Goal: Task Accomplishment & Management: Use online tool/utility

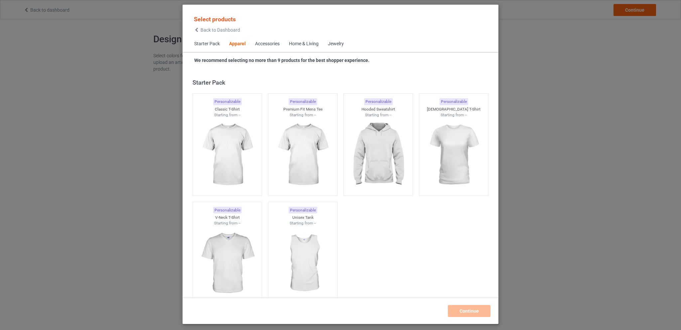
scroll to position [247, 0]
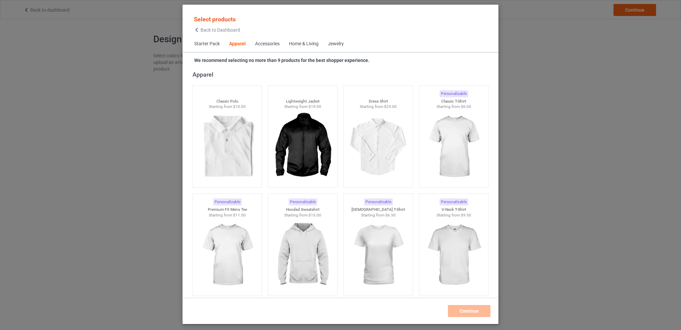
click at [295, 42] on div "Home & Living" at bounding box center [304, 44] width 30 height 7
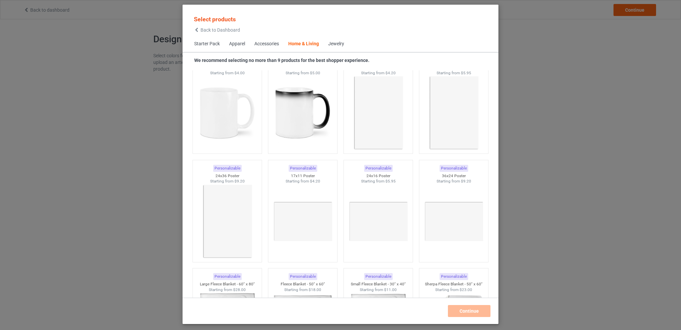
scroll to position [3066, 0]
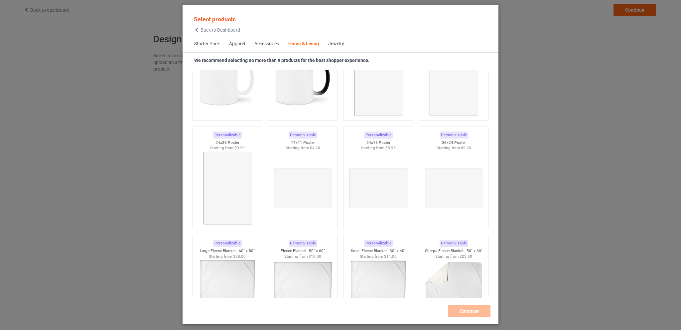
scroll to position [2966, 0]
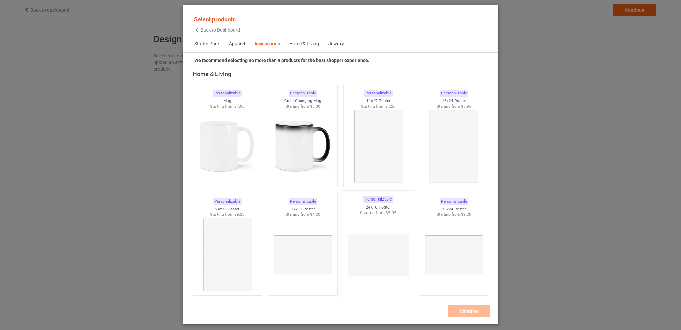
scroll to position [2933, 0]
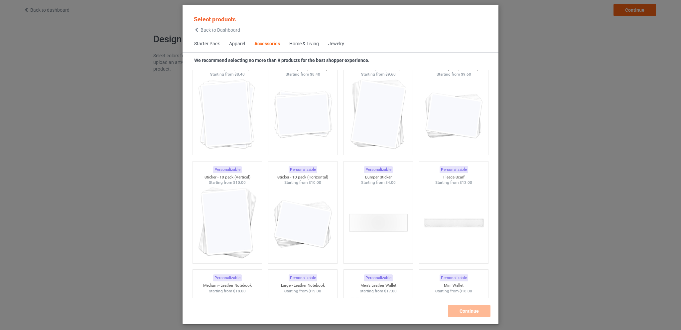
scroll to position [2434, 0]
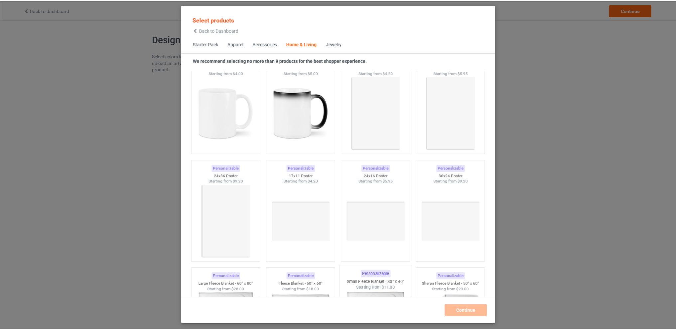
scroll to position [3000, 0]
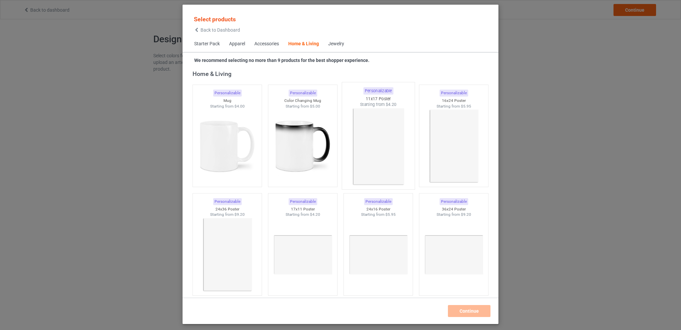
click at [380, 154] on img at bounding box center [378, 146] width 63 height 78
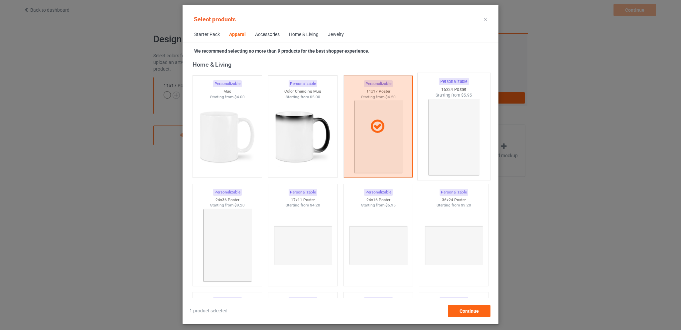
click at [440, 142] on img at bounding box center [453, 137] width 63 height 78
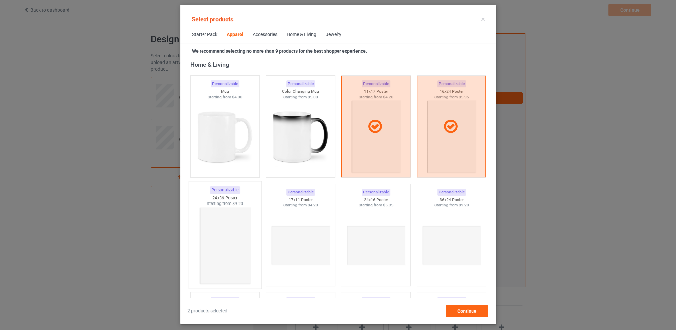
click at [232, 240] on img at bounding box center [225, 246] width 63 height 78
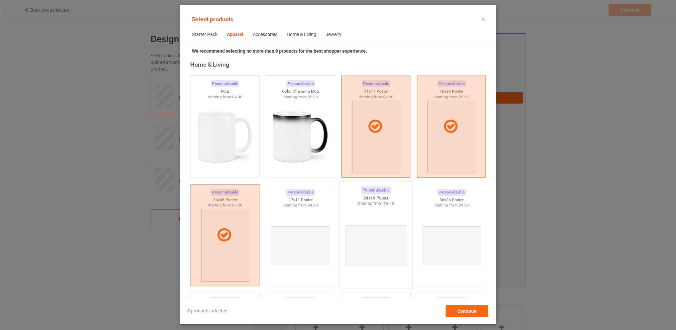
click at [383, 238] on img at bounding box center [376, 246] width 63 height 78
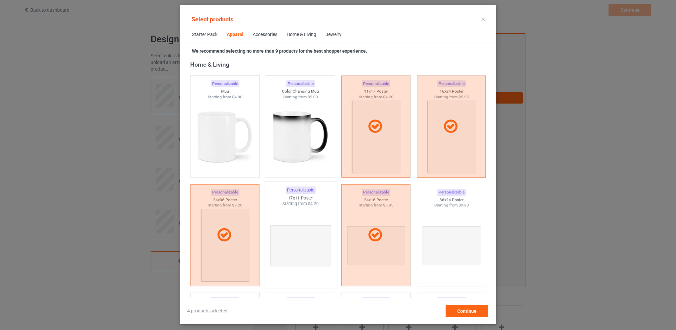
click at [313, 239] on img at bounding box center [300, 246] width 63 height 78
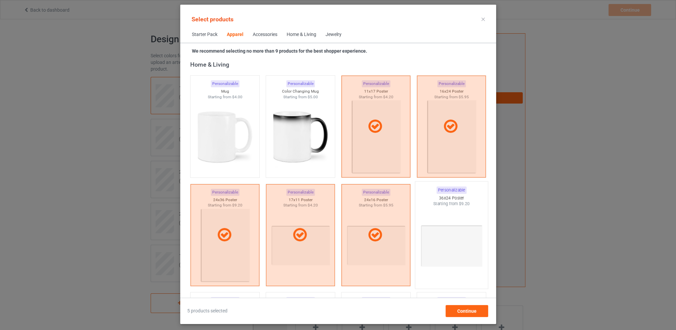
click at [457, 237] on img at bounding box center [451, 246] width 63 height 78
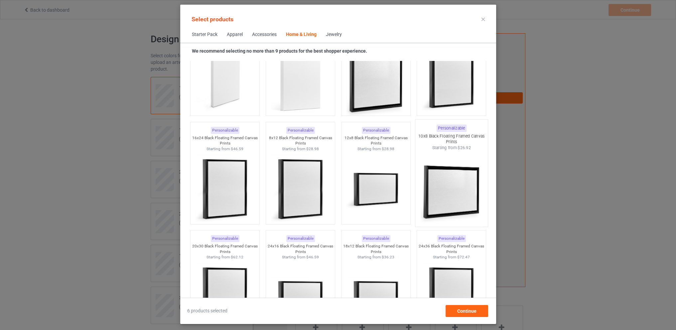
scroll to position [6159, 0]
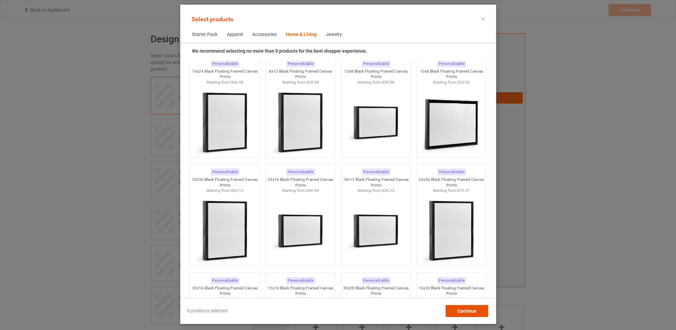
click at [470, 307] on div "Continue" at bounding box center [466, 311] width 43 height 12
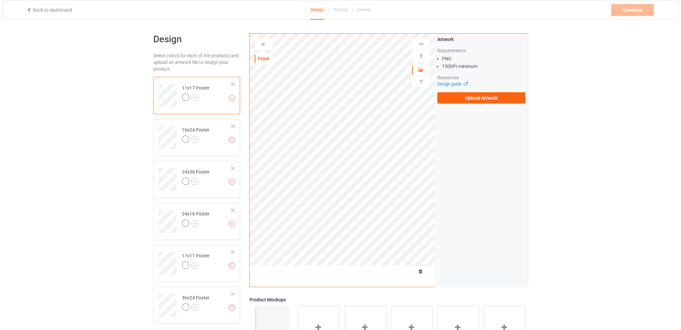
scroll to position [100, 0]
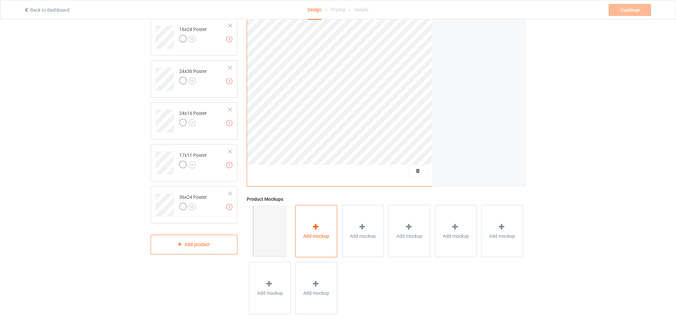
click at [314, 231] on div at bounding box center [316, 227] width 9 height 10
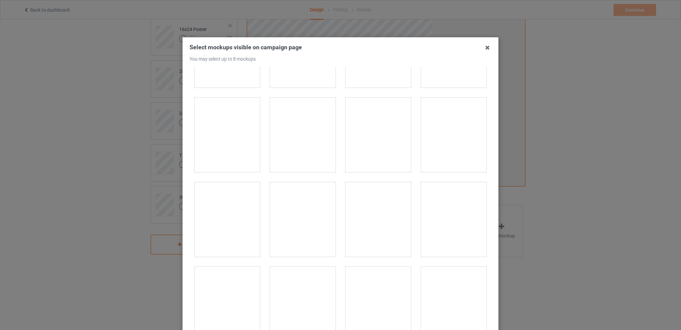
scroll to position [664, 0]
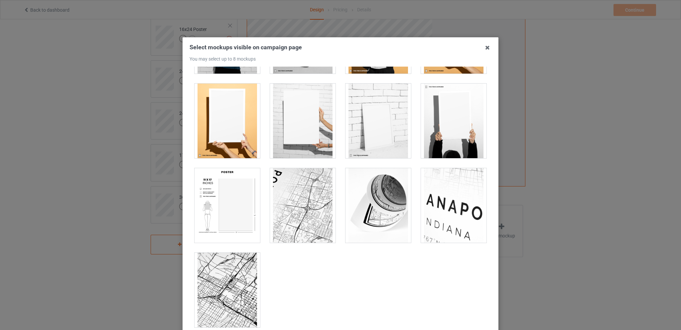
click at [223, 207] on div at bounding box center [228, 205] width 66 height 74
click at [583, 195] on div "Select mockups visible on campaign page You may select up to 8 mockups 1 2 2 mo…" at bounding box center [340, 165] width 681 height 330
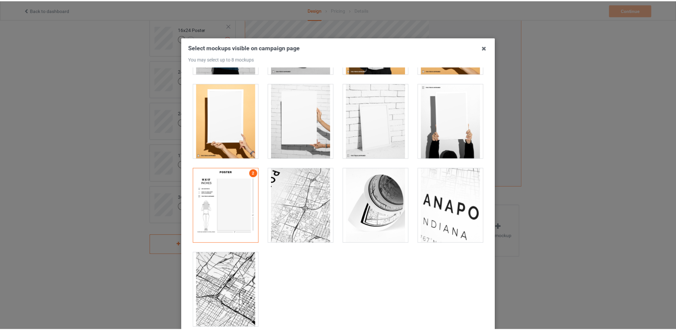
scroll to position [68, 0]
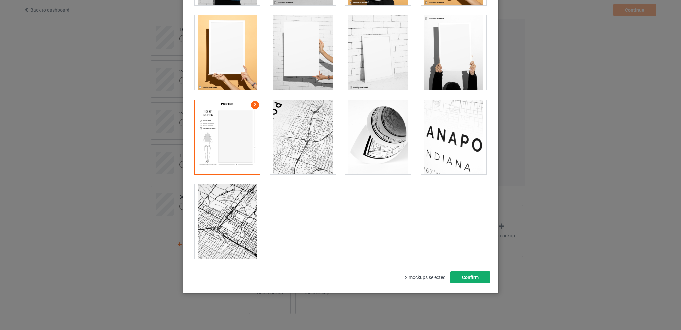
click at [470, 281] on button "Confirm" at bounding box center [470, 277] width 40 height 12
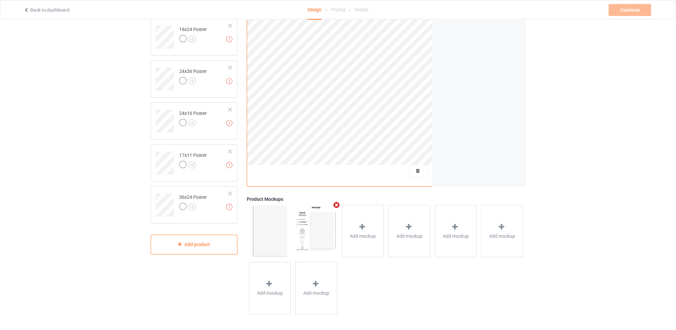
scroll to position [1, 0]
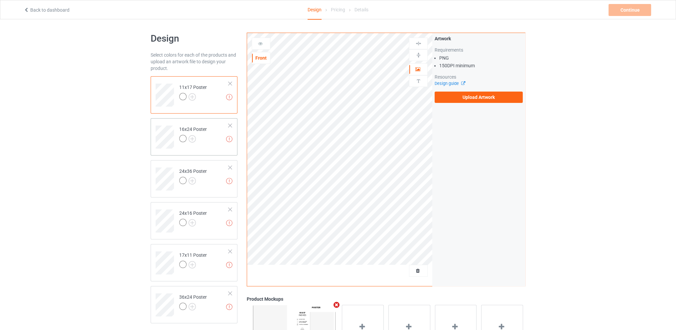
click at [207, 147] on td "Missing artworks 16x24 Poster" at bounding box center [204, 135] width 57 height 28
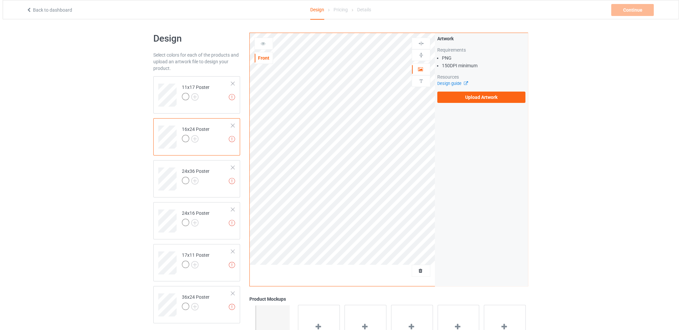
scroll to position [100, 0]
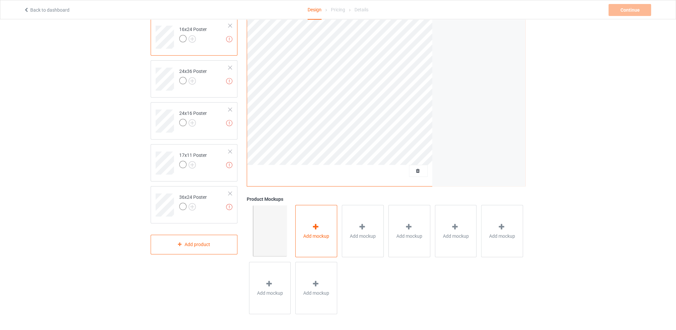
click at [326, 229] on div "Add mockup" at bounding box center [316, 231] width 42 height 52
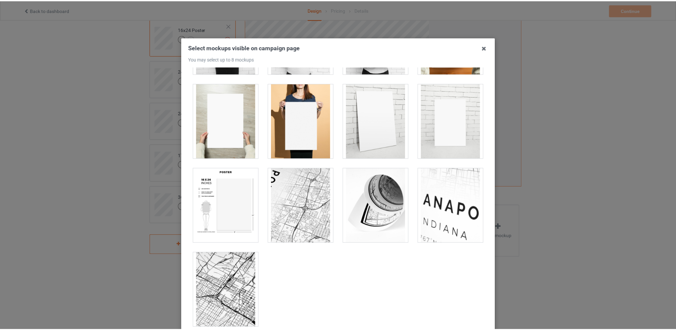
scroll to position [68, 0]
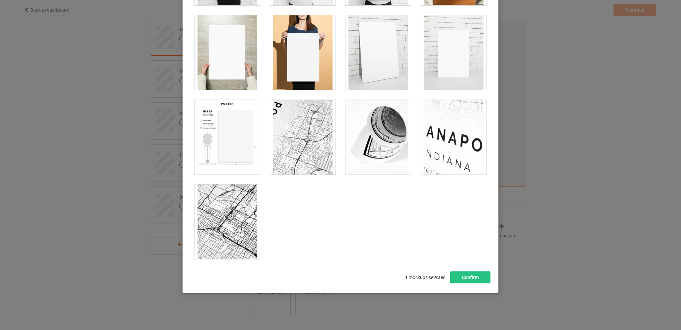
click at [219, 146] on div at bounding box center [228, 137] width 66 height 74
click at [464, 276] on button "Confirm" at bounding box center [470, 277] width 40 height 12
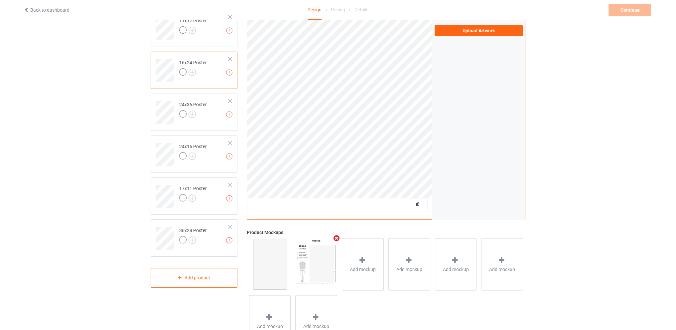
scroll to position [34, 0]
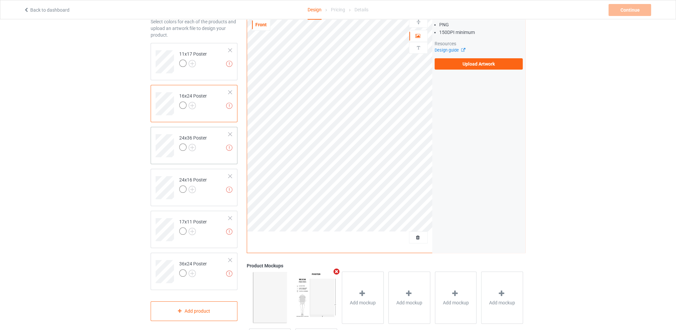
click at [205, 136] on div "24x36 Poster" at bounding box center [193, 142] width 28 height 16
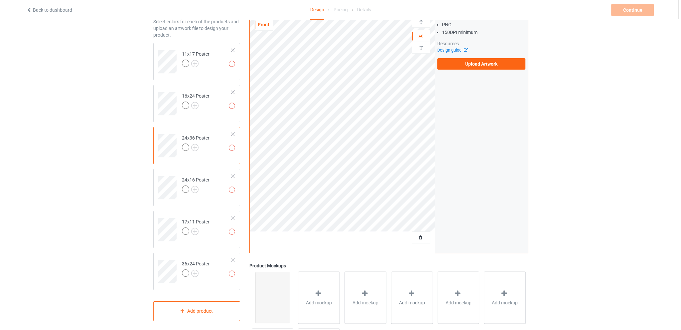
scroll to position [100, 0]
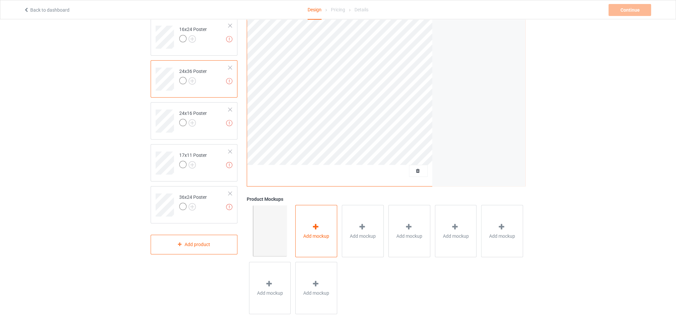
click at [322, 225] on div "Add mockup" at bounding box center [316, 231] width 42 height 52
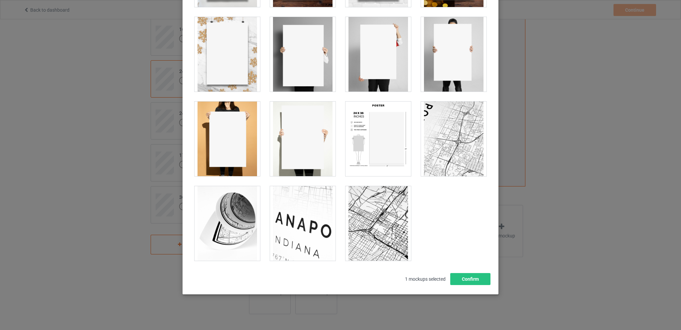
scroll to position [68, 0]
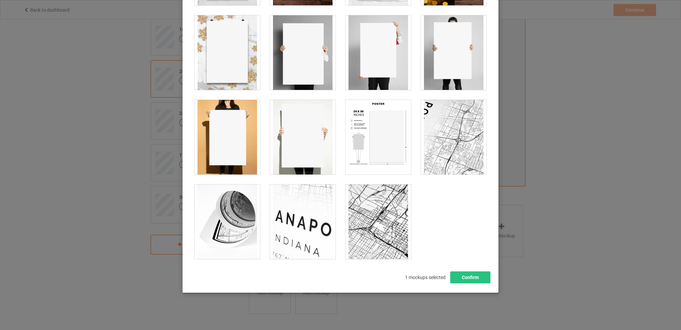
click at [361, 140] on div at bounding box center [379, 137] width 66 height 74
click at [463, 274] on button "Confirm" at bounding box center [470, 277] width 40 height 12
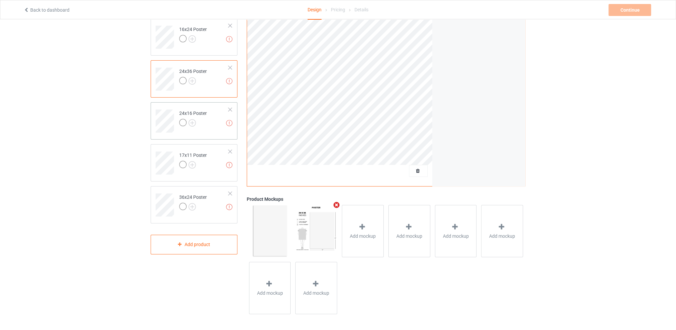
click at [204, 124] on div at bounding box center [193, 123] width 28 height 9
drag, startPoint x: 217, startPoint y: 126, endPoint x: 219, endPoint y: 146, distance: 19.8
click at [219, 147] on div "Missing artworks 11x17 Poster Missing artworks 16x24 Poster Missing artworks 24…" at bounding box center [194, 99] width 87 height 247
click at [217, 122] on td "Missing artworks 24x16 Poster" at bounding box center [204, 119] width 57 height 28
click at [321, 231] on div "Add mockup" at bounding box center [316, 231] width 42 height 52
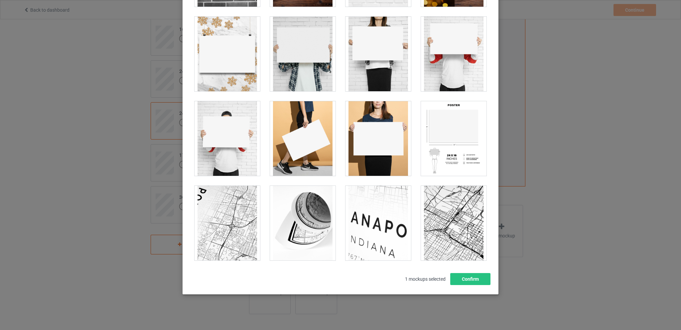
scroll to position [68, 0]
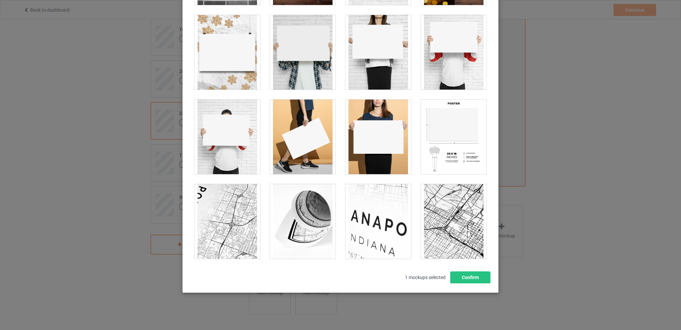
click at [454, 137] on div at bounding box center [454, 136] width 66 height 74
click at [465, 277] on button "Confirm" at bounding box center [470, 277] width 40 height 12
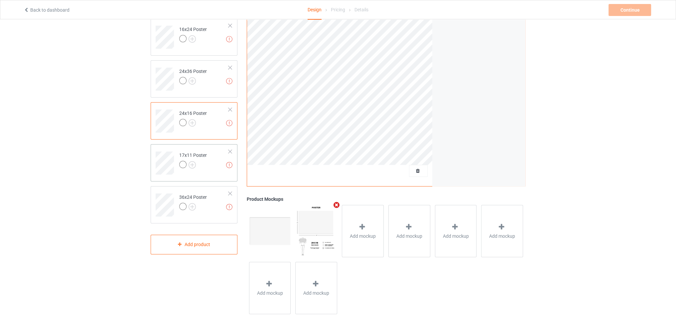
click at [206, 170] on td "Missing artworks 17x11 Poster" at bounding box center [204, 161] width 57 height 28
click at [315, 223] on icon at bounding box center [316, 226] width 8 height 7
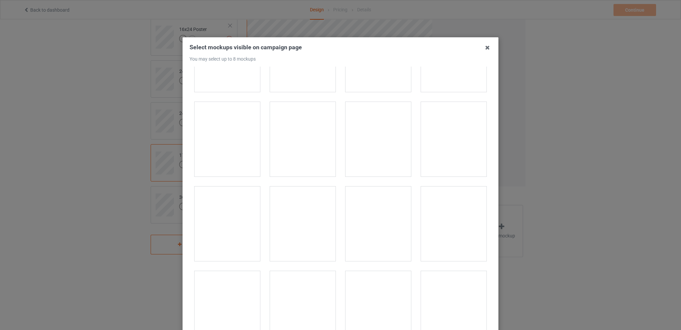
scroll to position [495, 0]
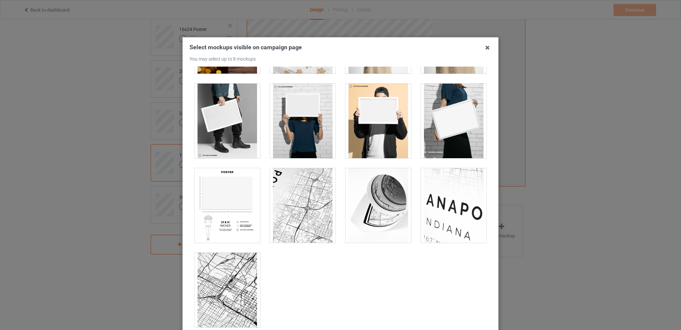
click at [226, 220] on div at bounding box center [228, 205] width 66 height 74
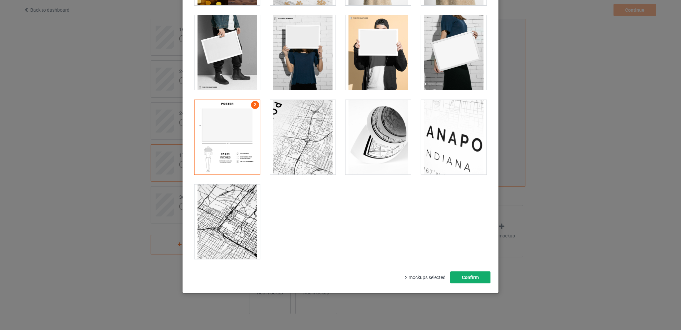
click at [464, 272] on button "Confirm" at bounding box center [470, 277] width 40 height 12
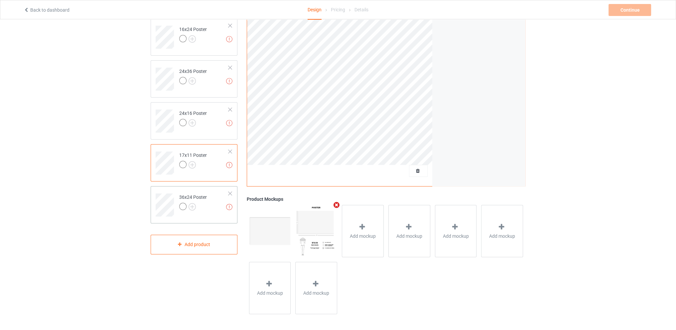
click at [214, 213] on td "Missing artworks 36x24 Poster" at bounding box center [204, 203] width 57 height 28
click at [319, 223] on icon at bounding box center [316, 226] width 8 height 7
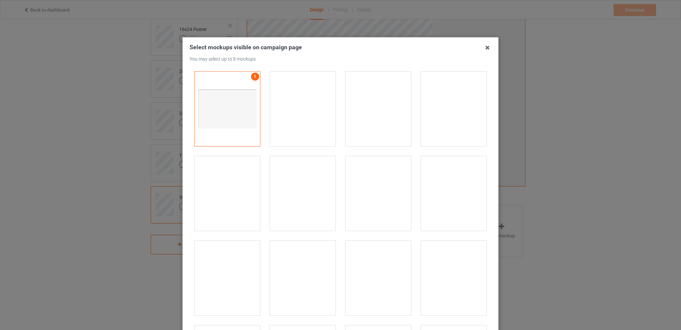
scroll to position [411, 0]
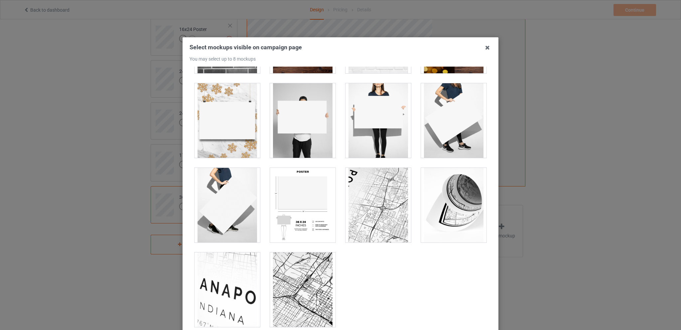
click at [305, 204] on div at bounding box center [303, 205] width 66 height 74
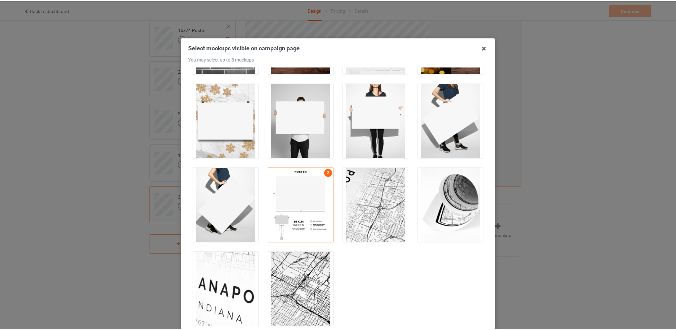
scroll to position [68, 0]
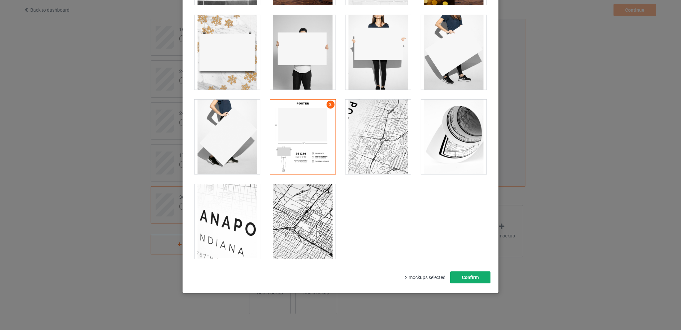
click at [462, 273] on button "Confirm" at bounding box center [470, 277] width 40 height 12
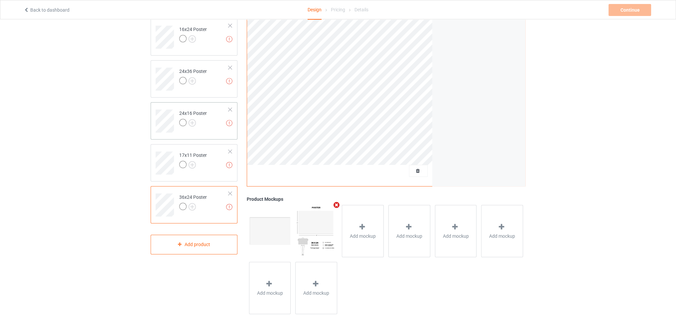
click at [209, 119] on td "Missing artworks 24x16 Poster" at bounding box center [204, 119] width 57 height 28
click at [208, 167] on td "Missing artworks 17x11 Poster" at bounding box center [204, 161] width 57 height 28
click at [208, 197] on td "Missing artworks 36x24 Poster" at bounding box center [204, 203] width 57 height 28
